Goal: Information Seeking & Learning: Learn about a topic

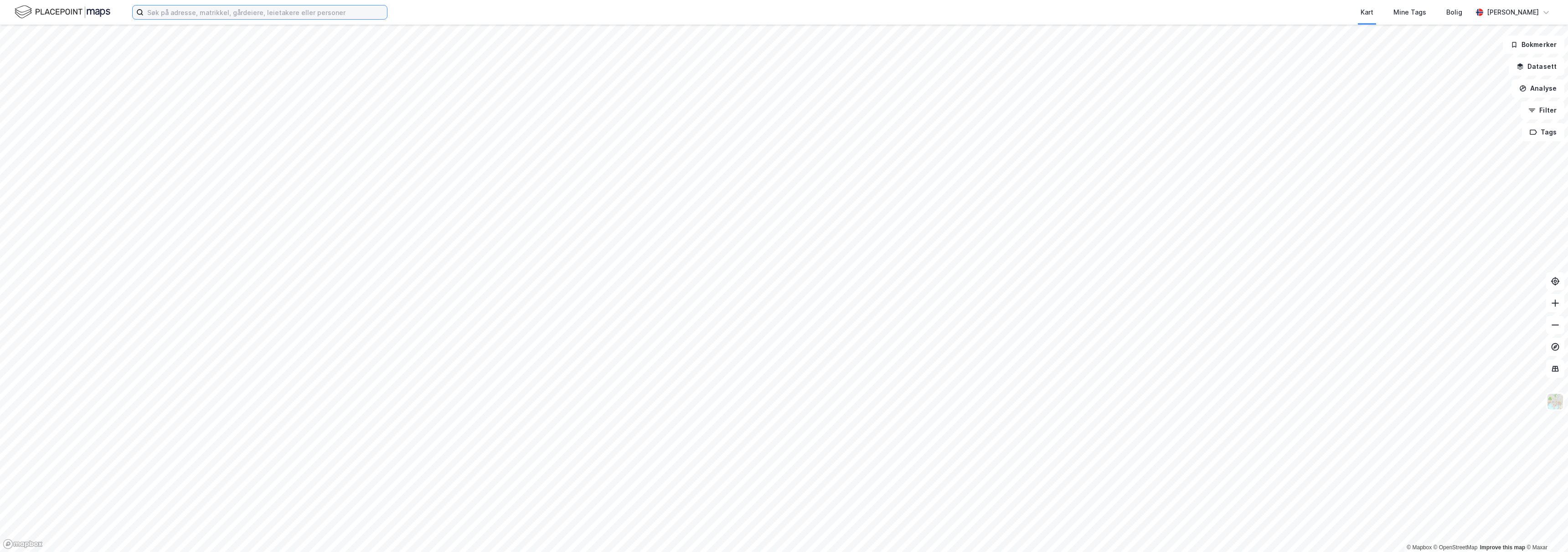
click at [173, 11] on input at bounding box center [265, 12] width 243 height 13
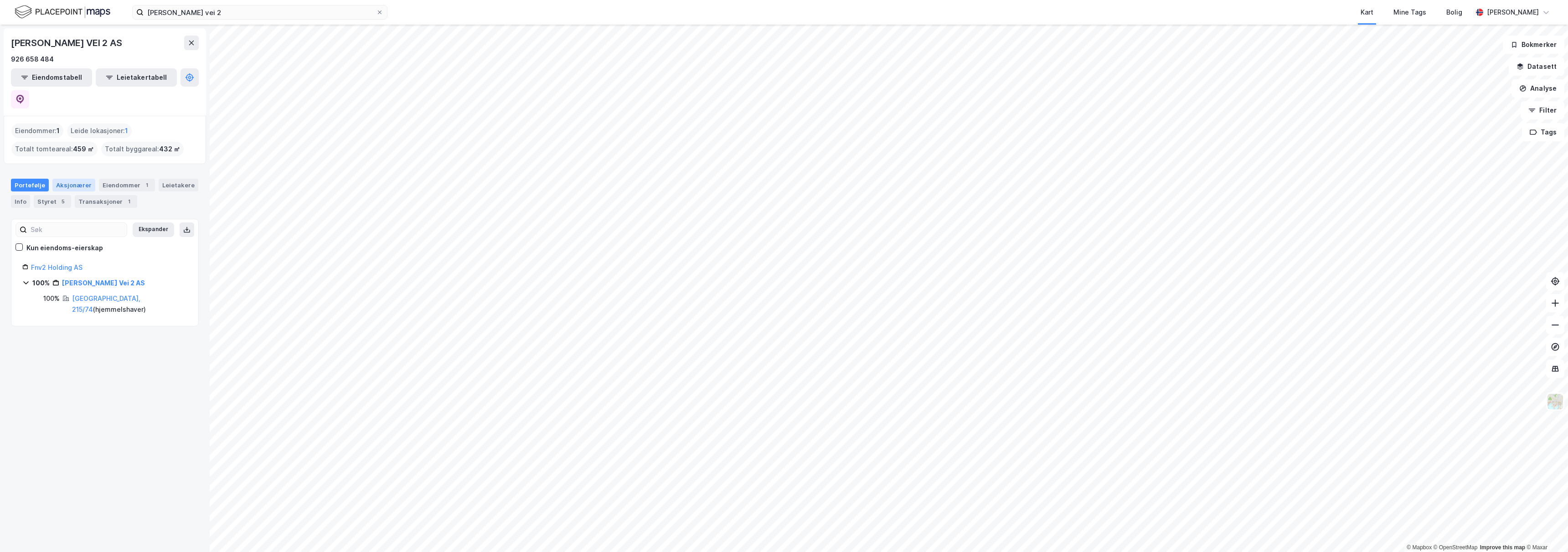
click at [83, 178] on div "Aksjonærer" at bounding box center [74, 185] width 42 height 13
click at [39, 332] on icon at bounding box center [36, 335] width 7 height 7
click at [37, 306] on icon at bounding box center [36, 309] width 7 height 7
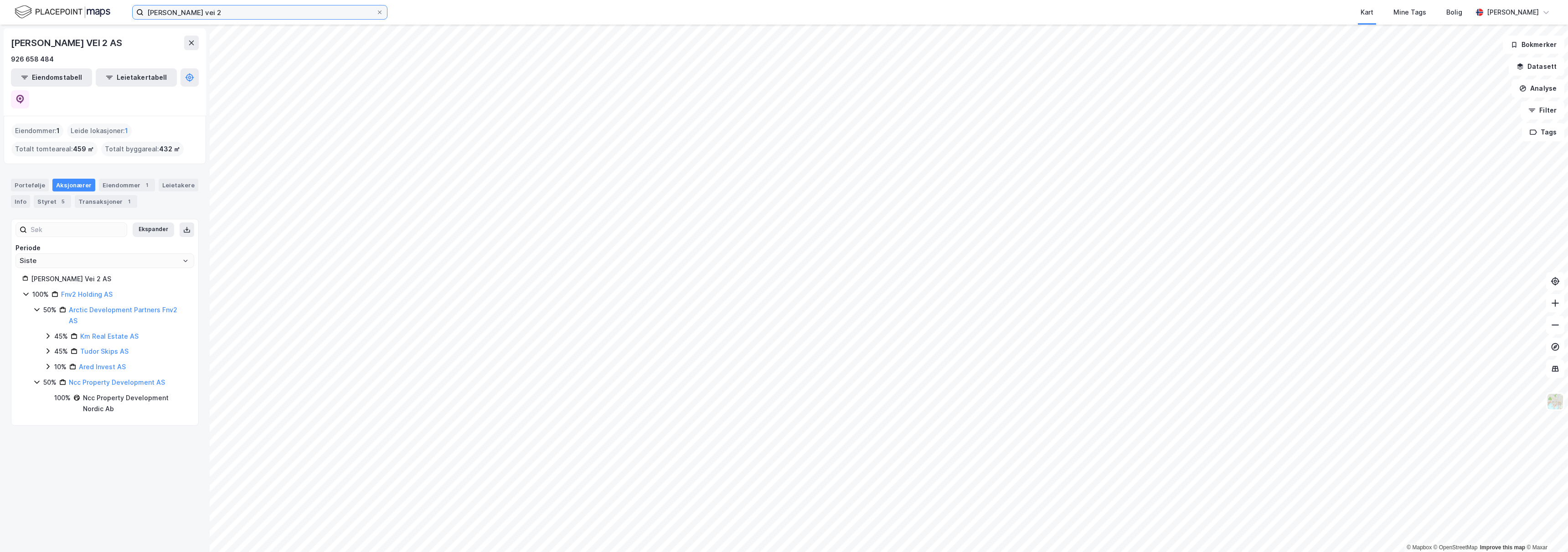
click at [242, 13] on input "[PERSON_NAME] vei 2" at bounding box center [260, 12] width 233 height 13
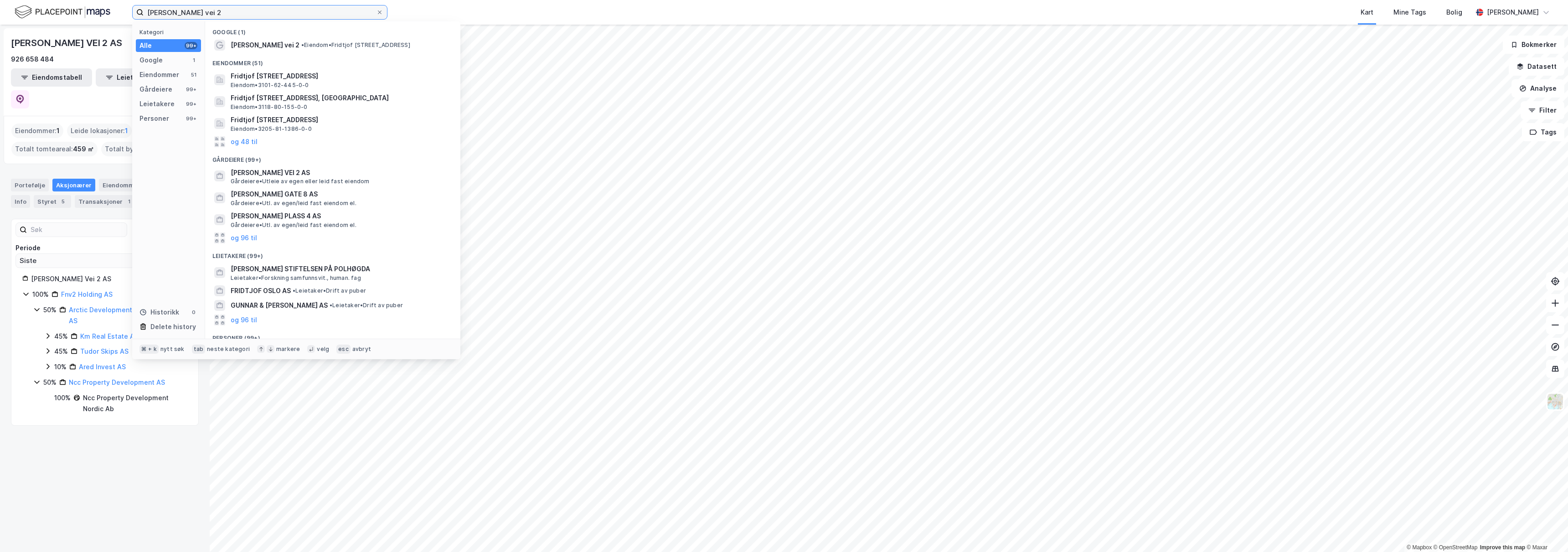
click at [242, 13] on input "[PERSON_NAME] vei 2" at bounding box center [260, 12] width 233 height 13
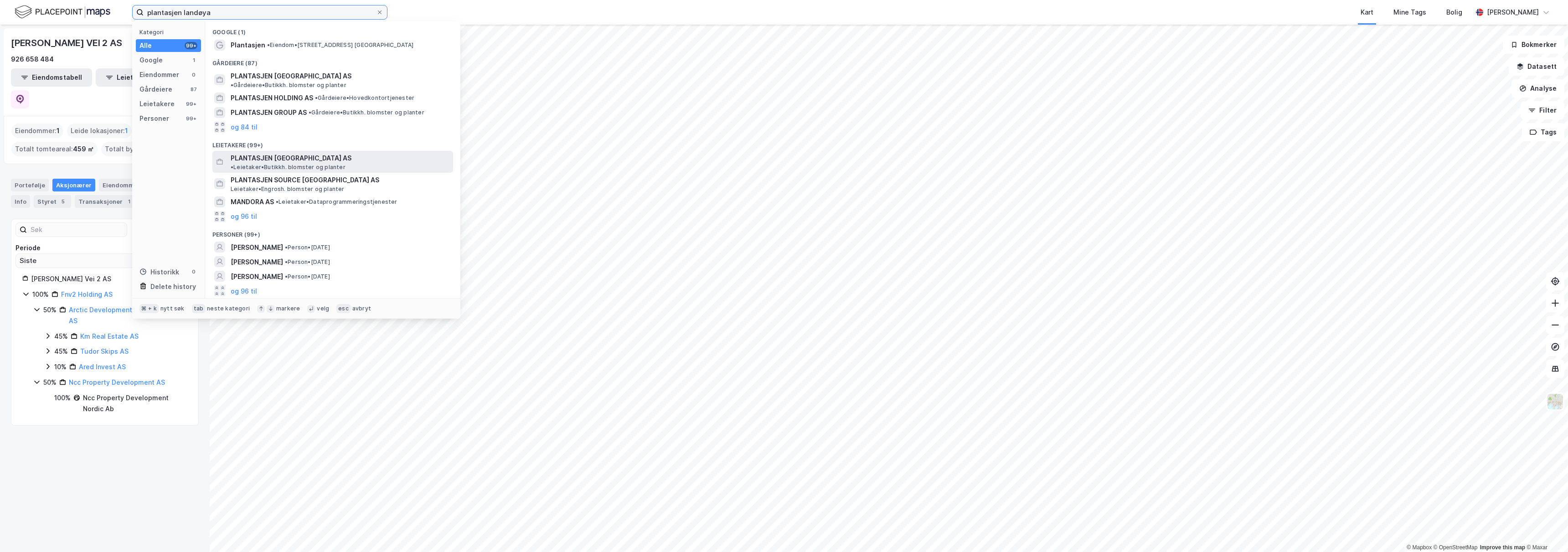
type input "plantasjen landøya"
